Goal: Task Accomplishment & Management: Use online tool/utility

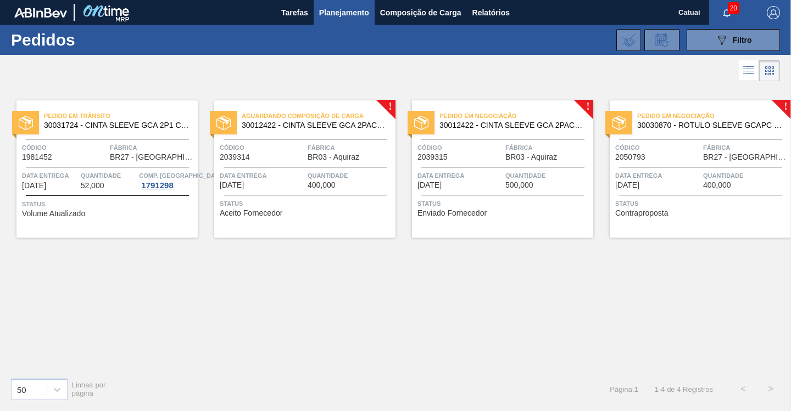
click at [707, 203] on span "Status" at bounding box center [701, 203] width 173 height 11
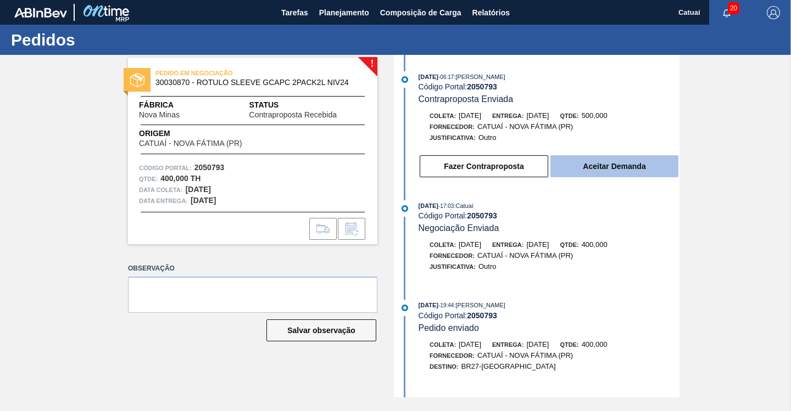
click at [605, 167] on button "Aceitar Demanda" at bounding box center [614, 166] width 128 height 22
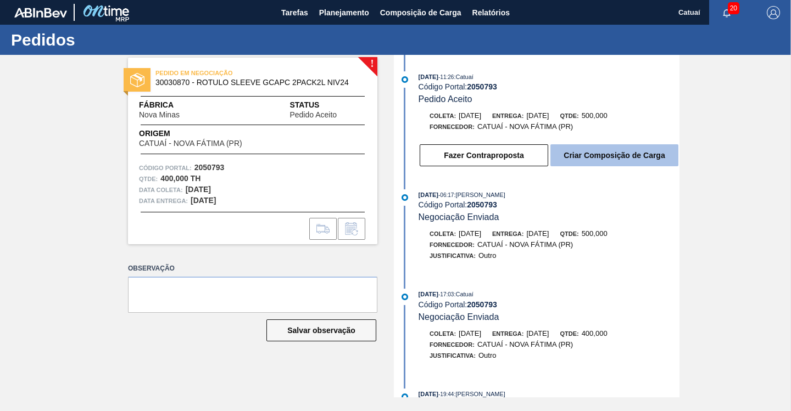
click at [611, 150] on button "Criar Composição de Carga" at bounding box center [614, 155] width 128 height 22
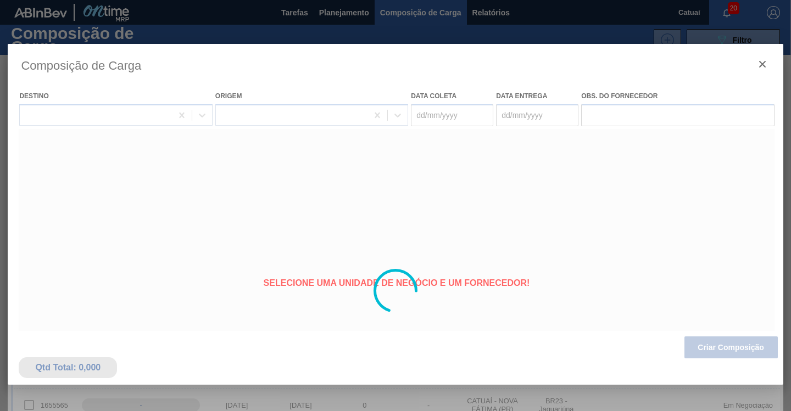
type coleta "[DATE]"
type Entrega "[DATE]"
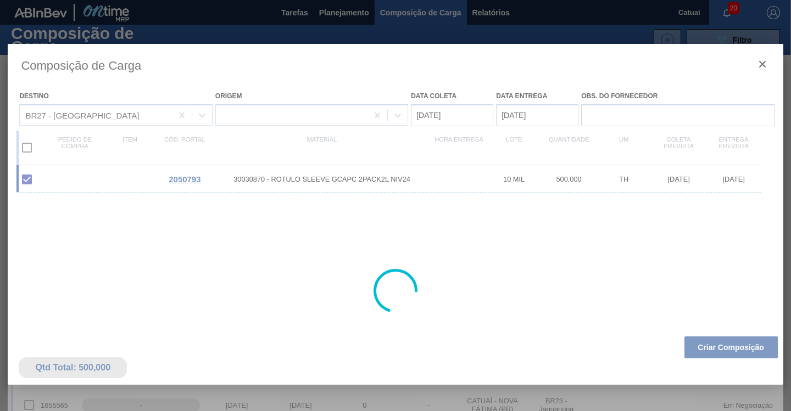
click at [726, 350] on div at bounding box center [395, 291] width 775 height 494
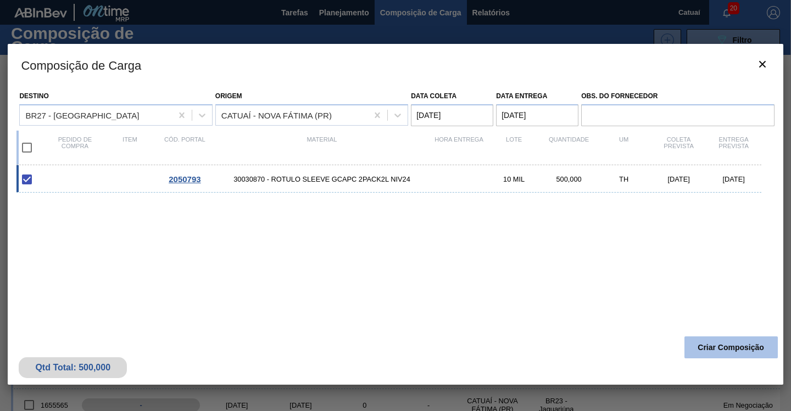
click at [707, 352] on button "Criar Composição" at bounding box center [730, 348] width 93 height 22
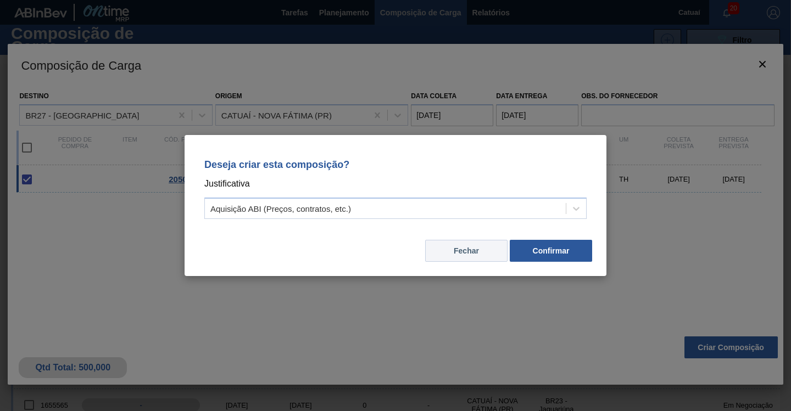
click at [485, 247] on button "Fechar" at bounding box center [466, 251] width 82 height 22
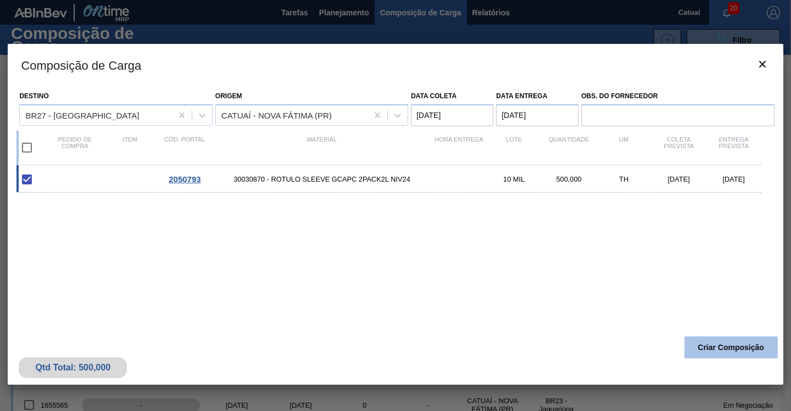
click at [731, 347] on button "Criar Composição" at bounding box center [730, 348] width 93 height 22
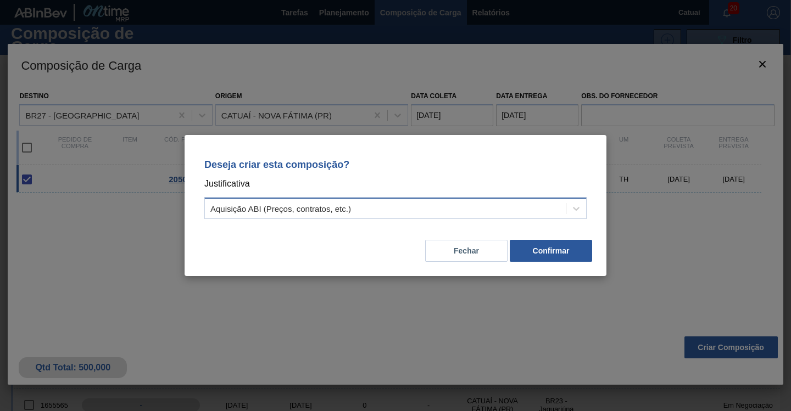
click at [550, 217] on div "Aquisição ABI (Preços, contratos, etc.)" at bounding box center [395, 208] width 382 height 21
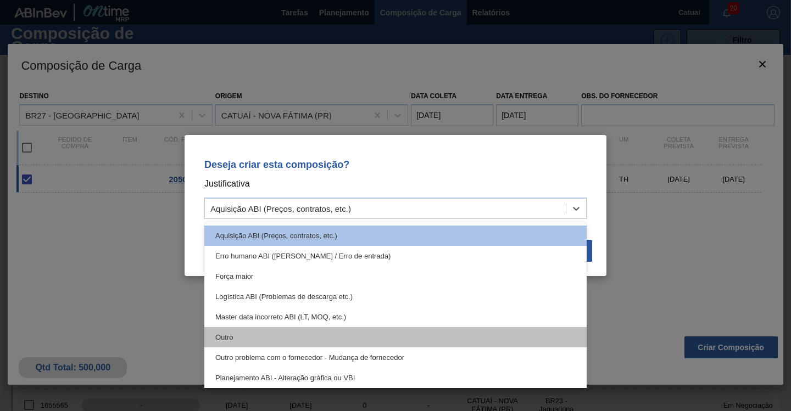
click at [302, 332] on div "Outro" at bounding box center [395, 337] width 382 height 20
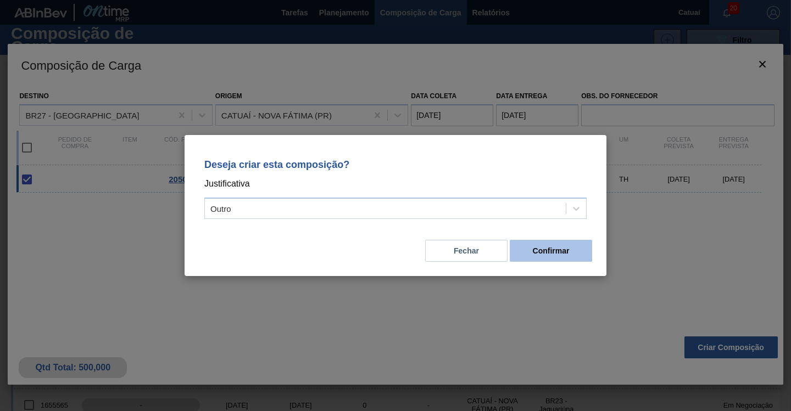
click at [563, 250] on button "Confirmar" at bounding box center [551, 251] width 82 height 22
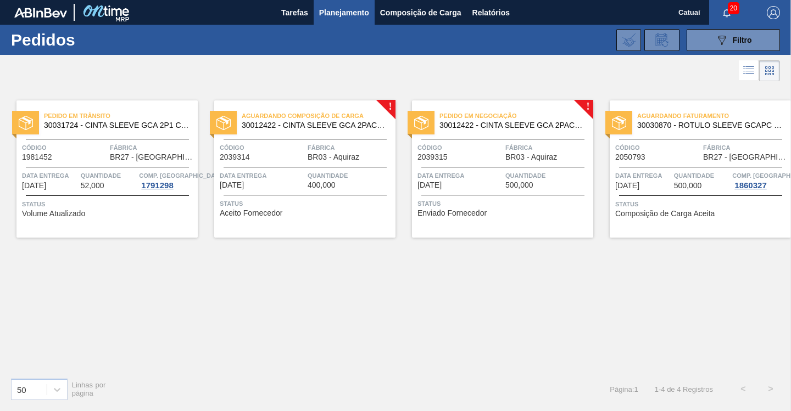
click at [696, 188] on span "500,000" at bounding box center [688, 186] width 28 height 8
